Goal: Task Accomplishment & Management: Complete application form

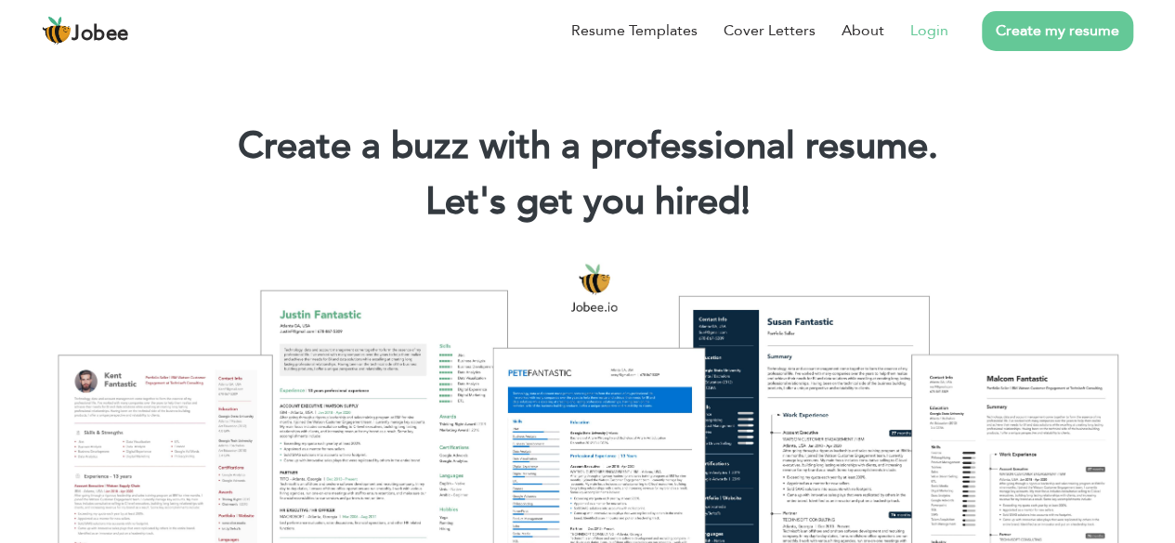
click at [925, 25] on link "Login" at bounding box center [929, 31] width 38 height 22
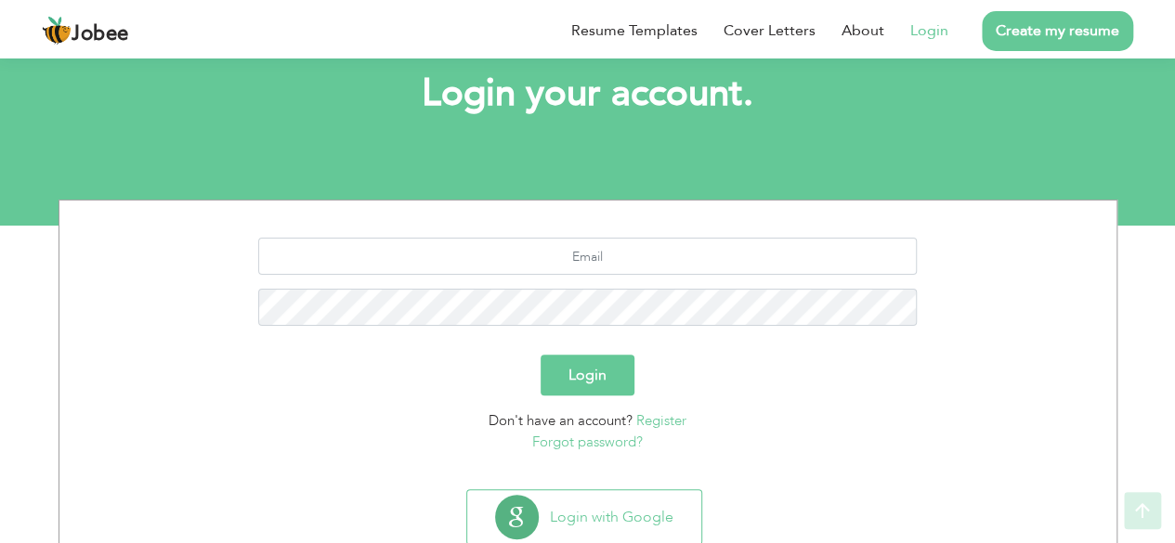
scroll to position [162, 0]
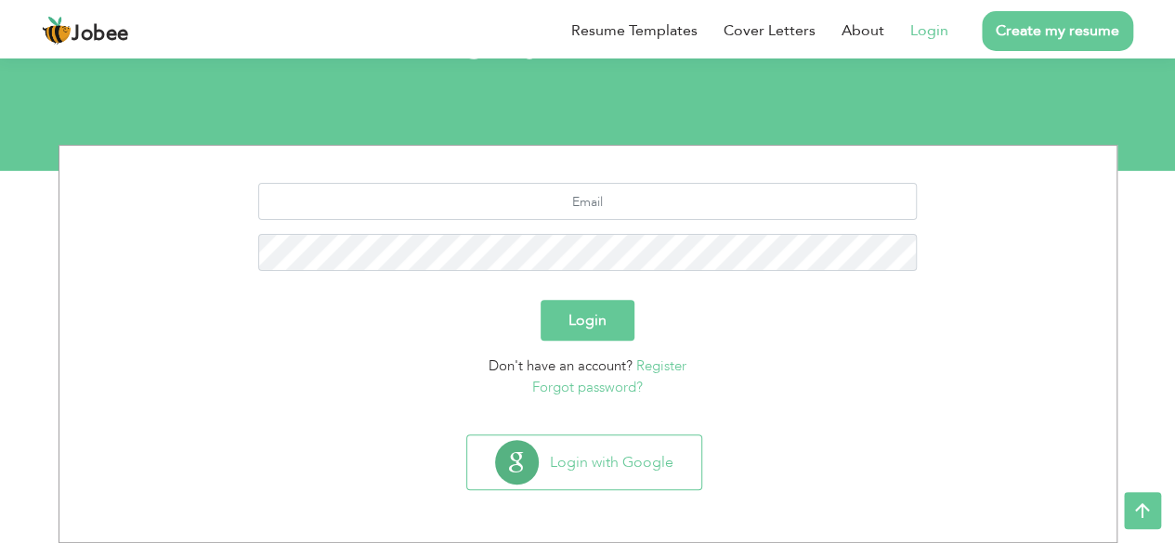
click at [671, 359] on link "Register" at bounding box center [661, 366] width 50 height 19
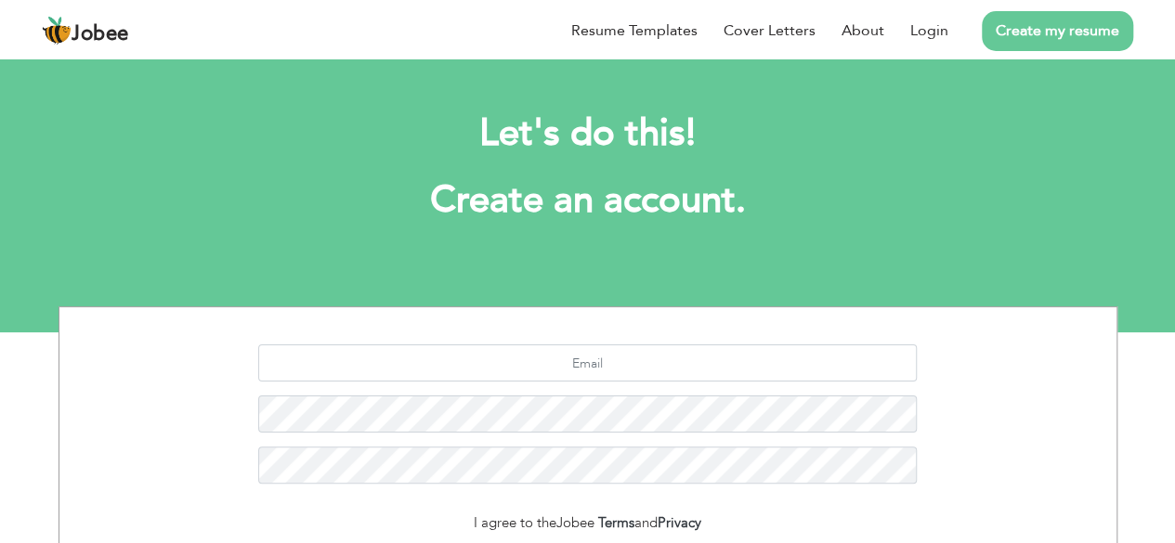
scroll to position [186, 0]
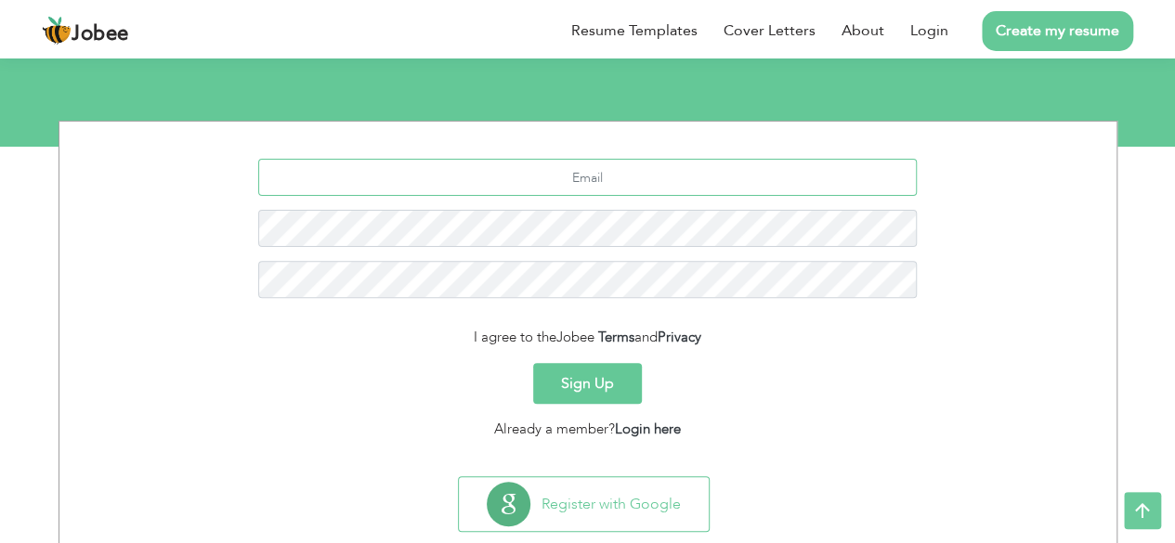
click at [591, 168] on input "text" at bounding box center [587, 177] width 659 height 37
click at [513, 183] on input "shahzaddeveloepr704@gmail.com" at bounding box center [587, 177] width 659 height 37
drag, startPoint x: 590, startPoint y: 181, endPoint x: 663, endPoint y: 258, distance: 106.4
click at [589, 183] on input "shahzaddeveloepr704@gmail.com" at bounding box center [587, 177] width 659 height 37
type input "shahzaddeveloeper704@gmail.com"
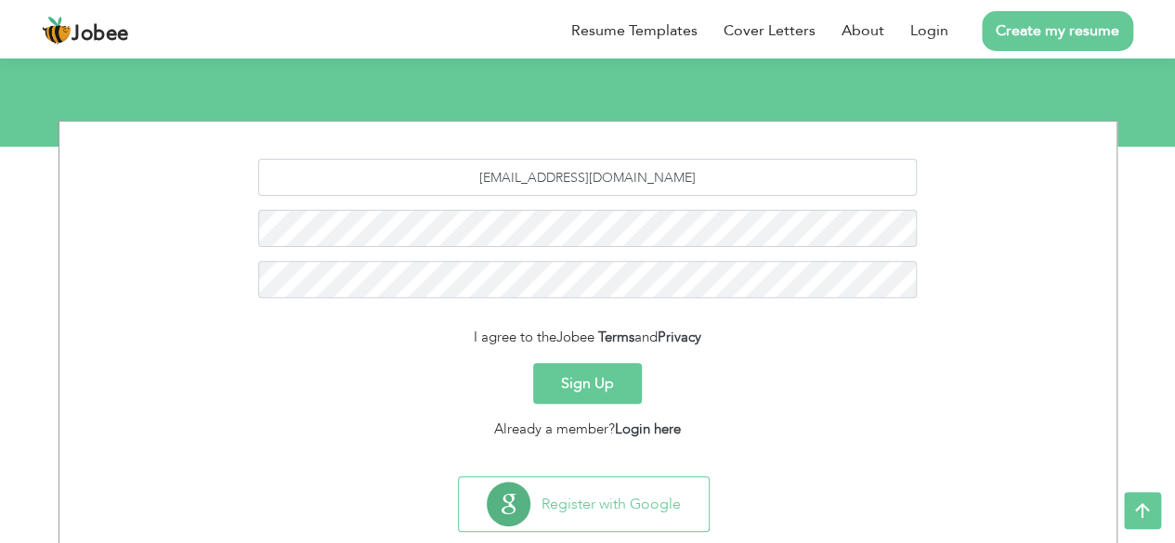
click at [633, 385] on button "Sign Up" at bounding box center [587, 383] width 109 height 41
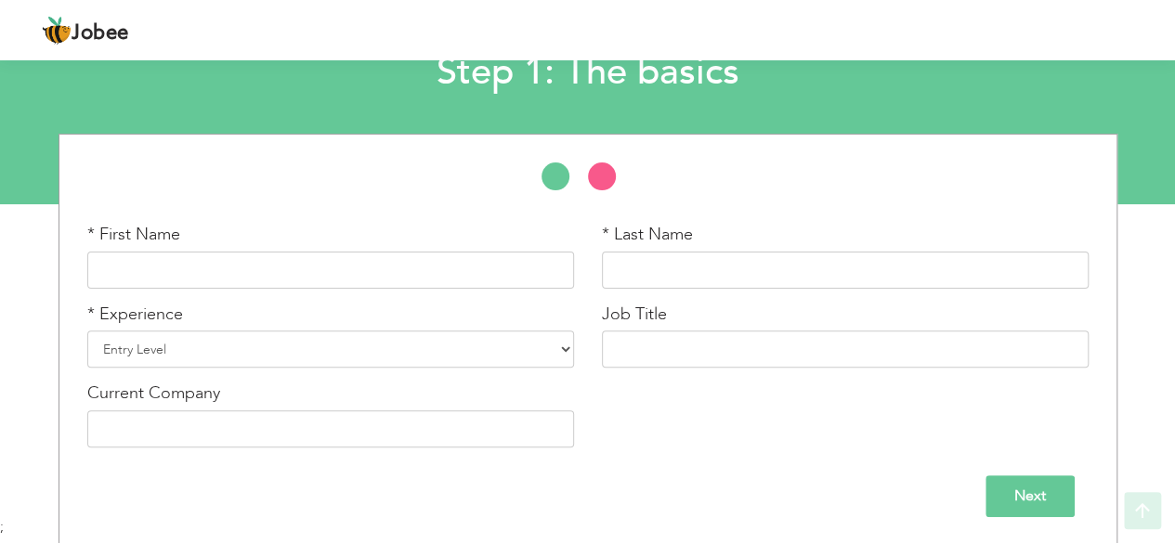
scroll to position [129, 0]
click at [106, 255] on input "text" at bounding box center [330, 269] width 487 height 37
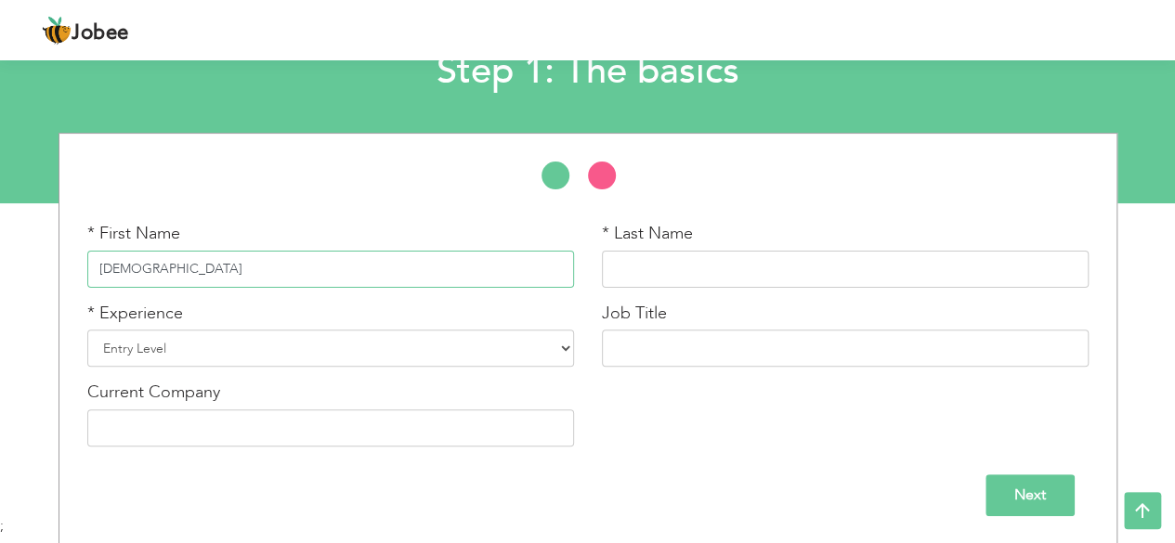
type input "muhammad"
click at [670, 265] on input "text" at bounding box center [845, 269] width 487 height 37
type input "shahzad"
click at [299, 355] on select "Entry Level Less than 1 Year 1 Year 2 Years 3 Years 4 Years 5 Years 6 Years 7 Y…" at bounding box center [330, 348] width 487 height 37
select select "5"
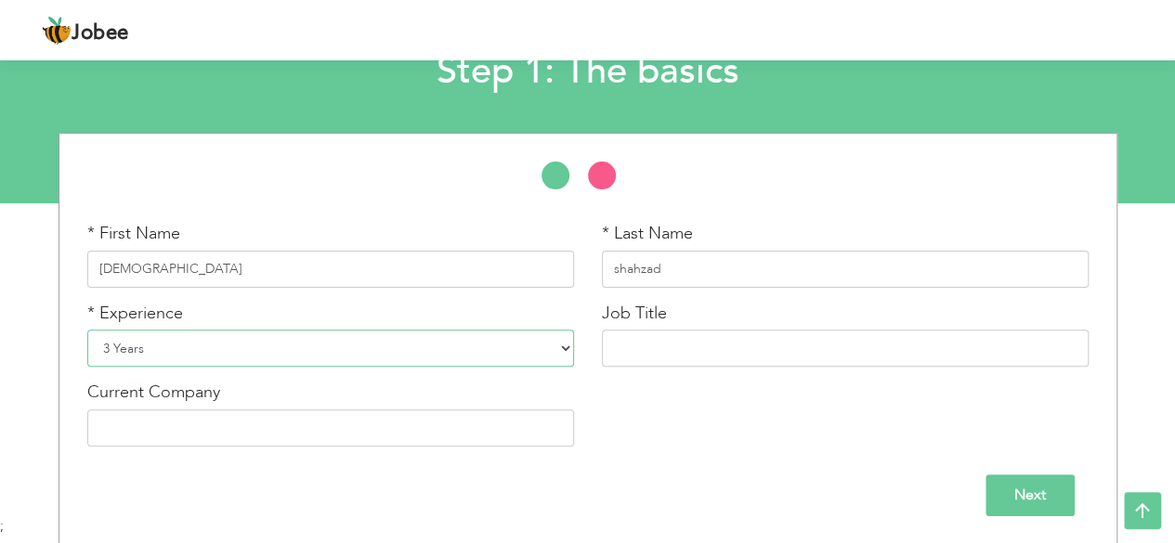
click at [87, 330] on select "Entry Level Less than 1 Year 1 Year 2 Years 3 Years 4 Years 5 Years 6 Years 7 Y…" at bounding box center [330, 348] width 487 height 37
click at [736, 350] on input "text" at bounding box center [845, 348] width 487 height 37
type input "f"
type input "FullStack developer"
click at [210, 440] on input "text" at bounding box center [330, 428] width 487 height 37
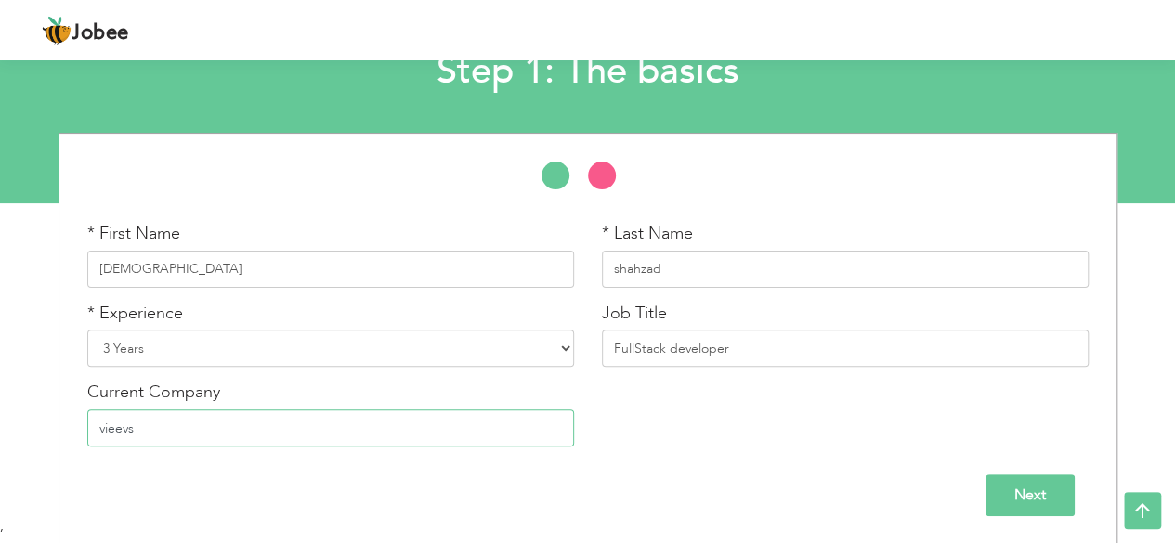
type input "vieevs"
click at [1023, 483] on input "Next" at bounding box center [1029, 496] width 89 height 42
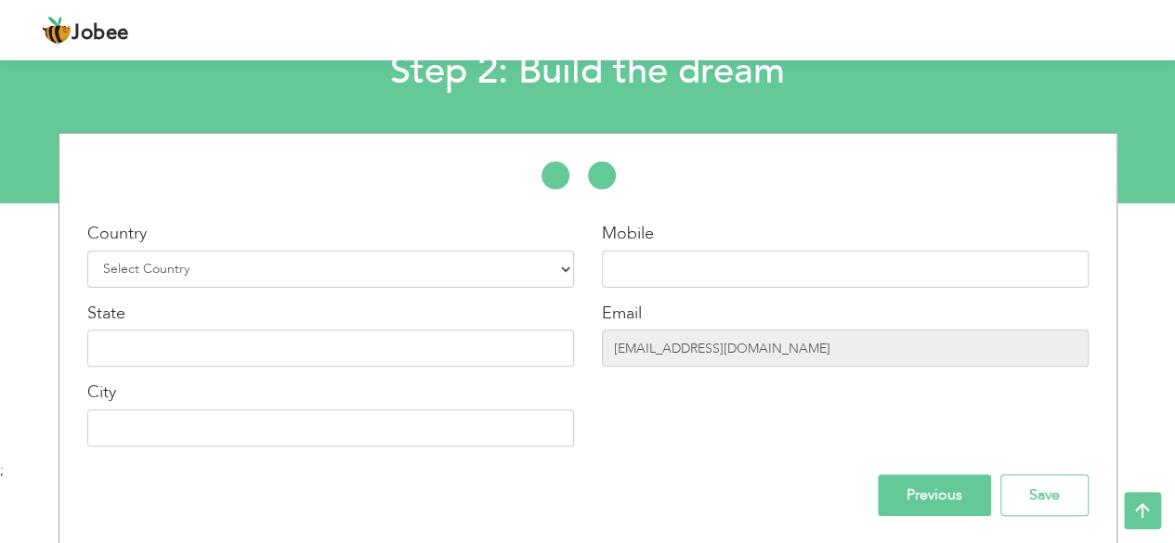
click at [217, 291] on div "Country Select Country Afghanistan Albania Algeria American Samoa Andorra Angol…" at bounding box center [330, 341] width 515 height 239
click at [279, 260] on select "Select Country Afghanistan Albania Algeria American Samoa Andorra Angola Anguil…" at bounding box center [330, 269] width 487 height 37
select select "166"
click at [641, 271] on input "text" at bounding box center [845, 269] width 487 height 37
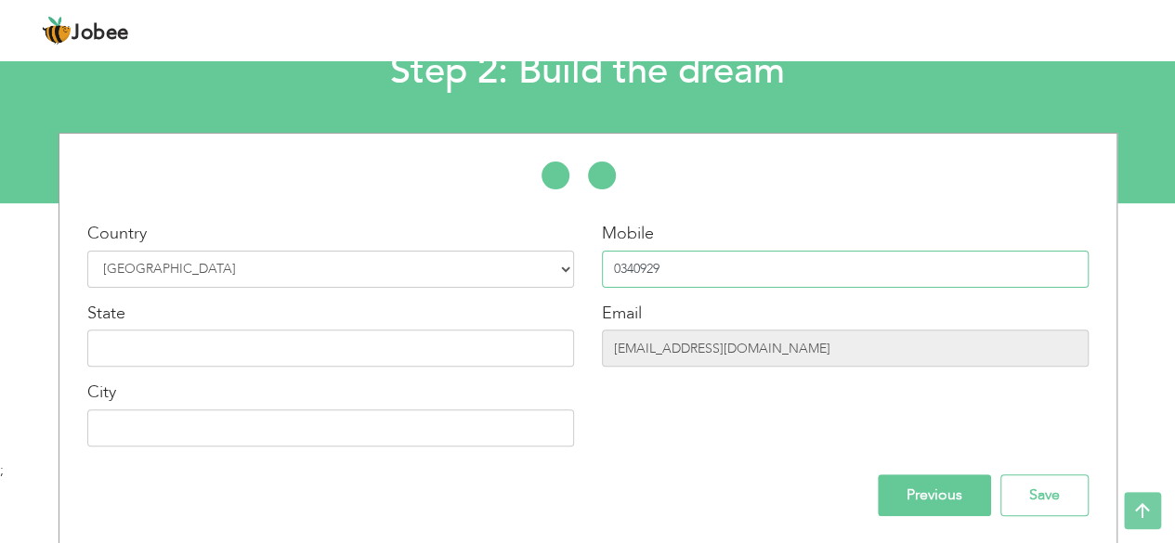
scroll to position [0, 0]
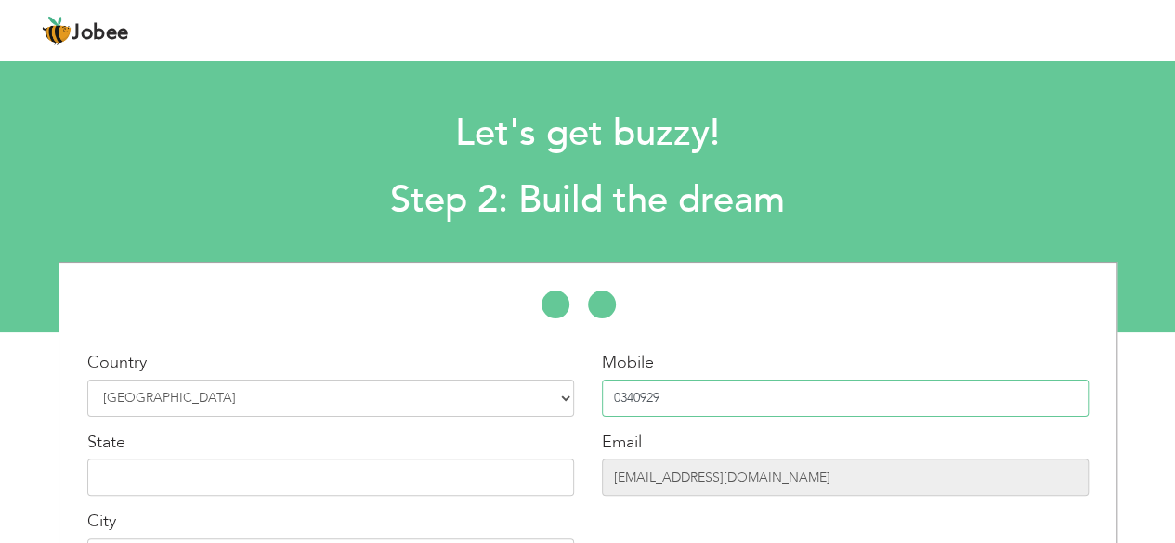
type input "0340929"
